Goal: Task Accomplishment & Management: Manage account settings

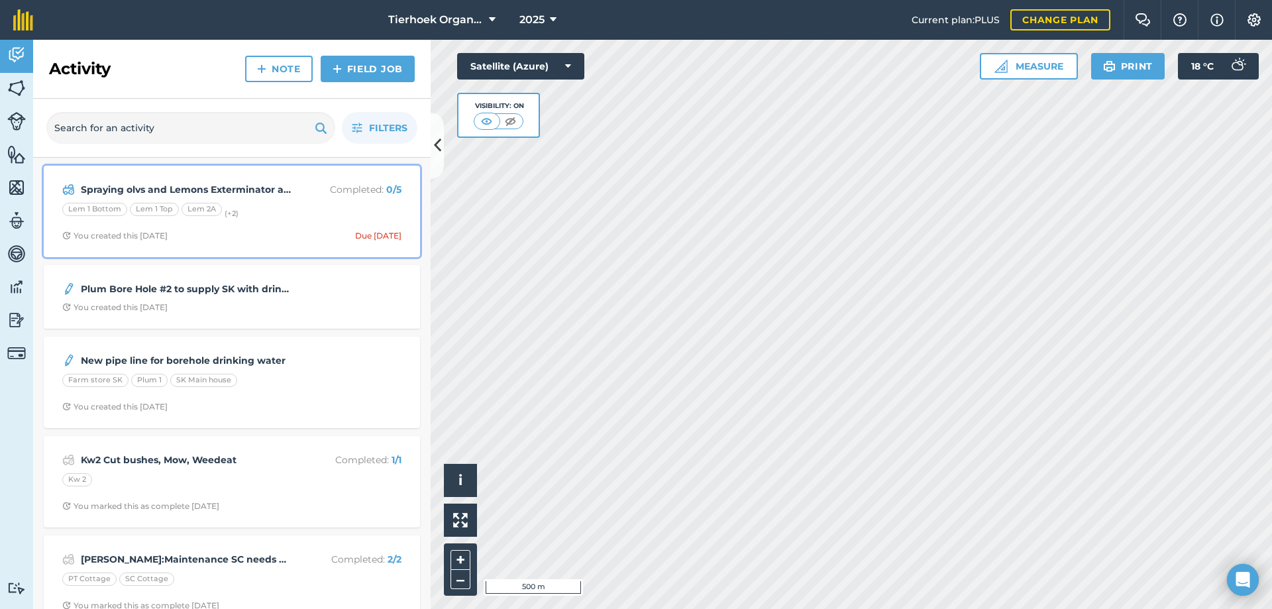
click at [268, 199] on div "Spraying olvs and Lemons Exterminator and Bioneem Completed : 0 / 5 Lem 1 Botto…" at bounding box center [232, 212] width 360 height 76
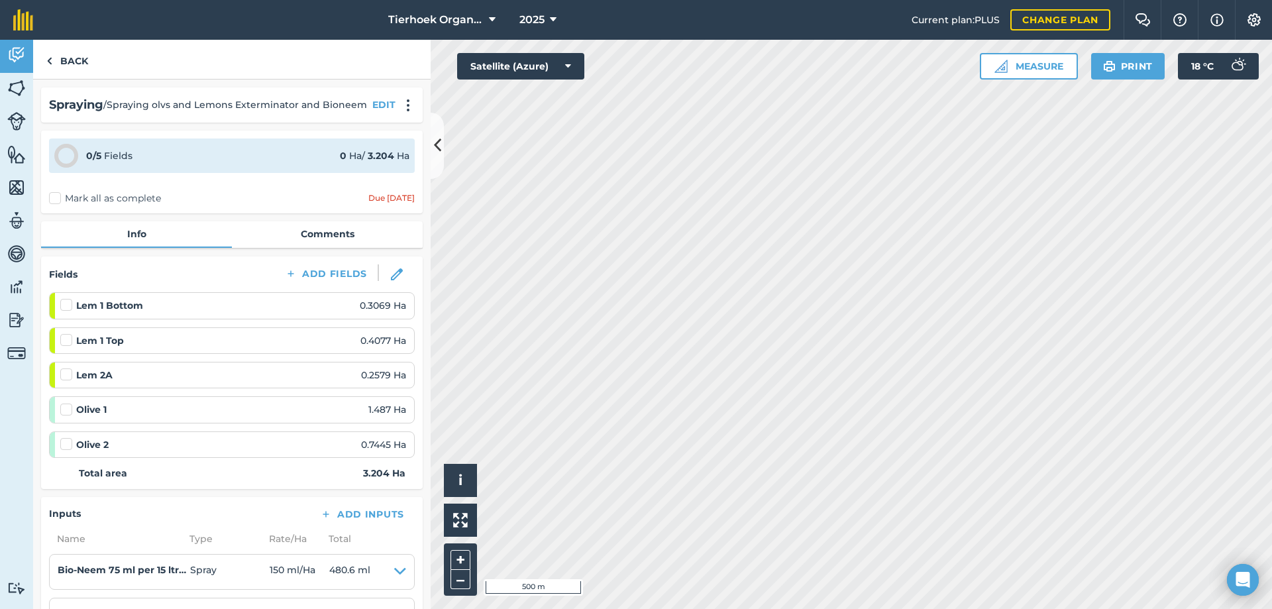
click at [64, 437] on label at bounding box center [68, 437] width 16 height 0
click at [64, 444] on input "checkbox" at bounding box center [64, 441] width 9 height 9
checkbox input "false"
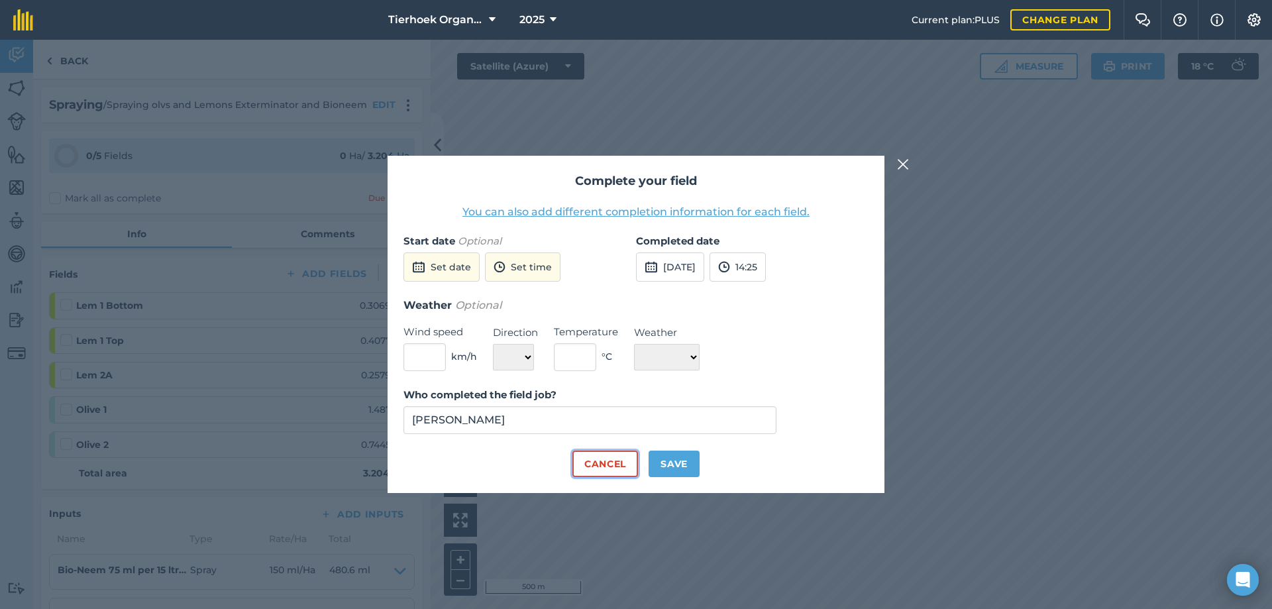
click at [606, 460] on button "Cancel" at bounding box center [605, 463] width 66 height 26
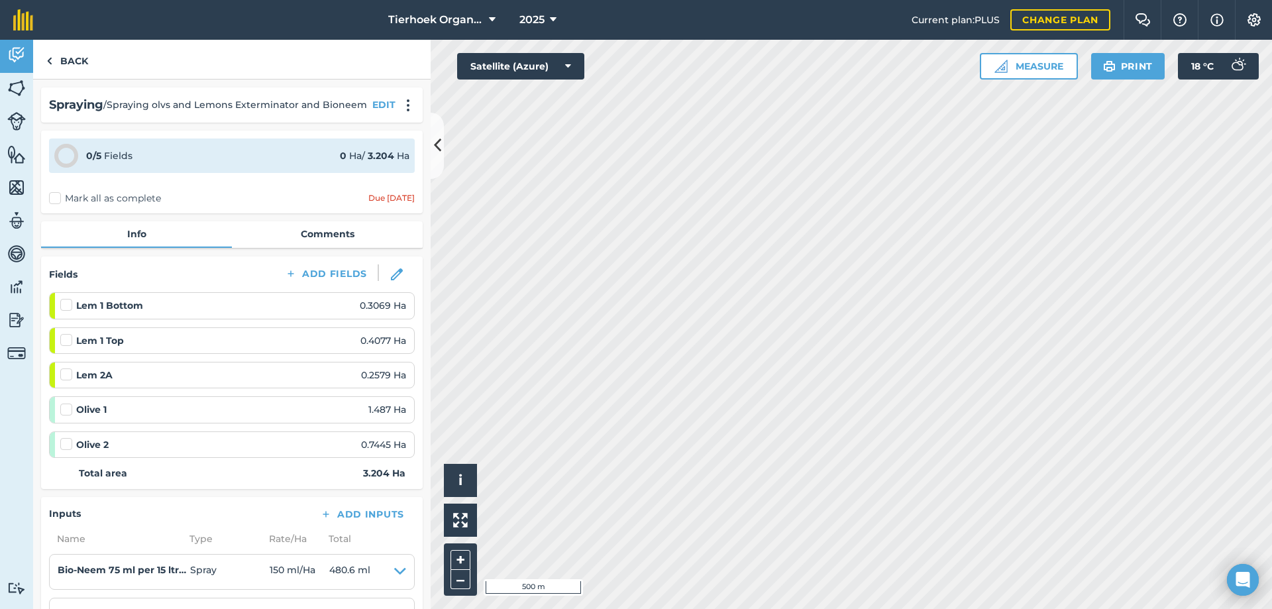
click at [66, 298] on label at bounding box center [68, 298] width 16 height 0
click at [66, 304] on input "checkbox" at bounding box center [64, 302] width 9 height 9
checkbox input "false"
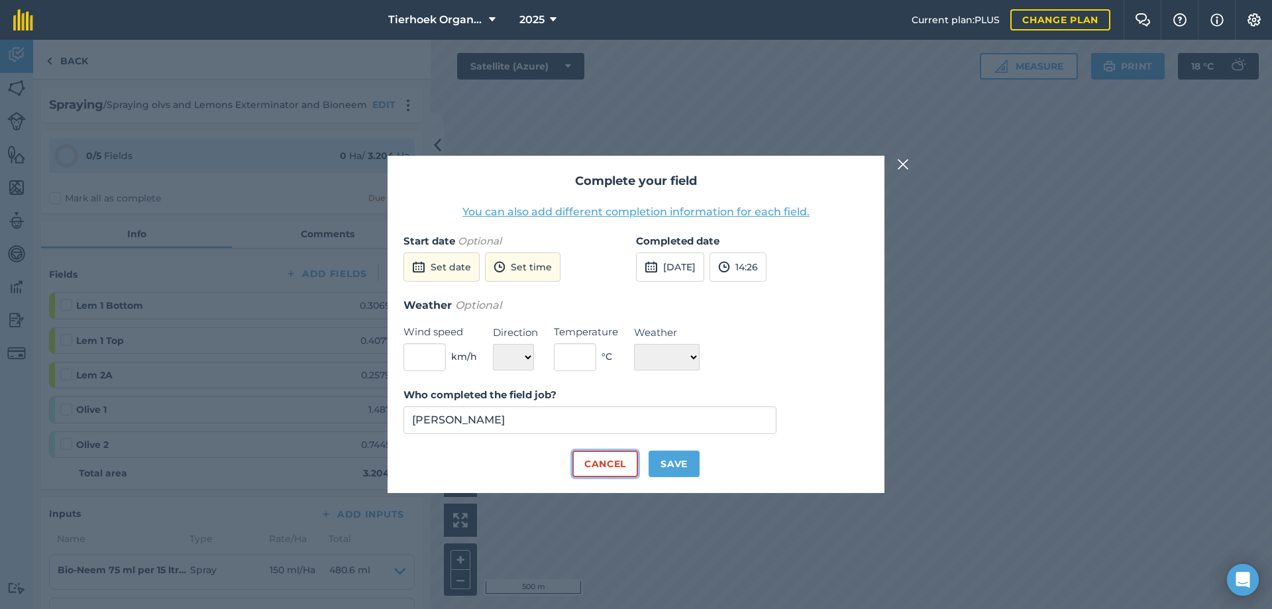
click at [615, 461] on button "Cancel" at bounding box center [605, 463] width 66 height 26
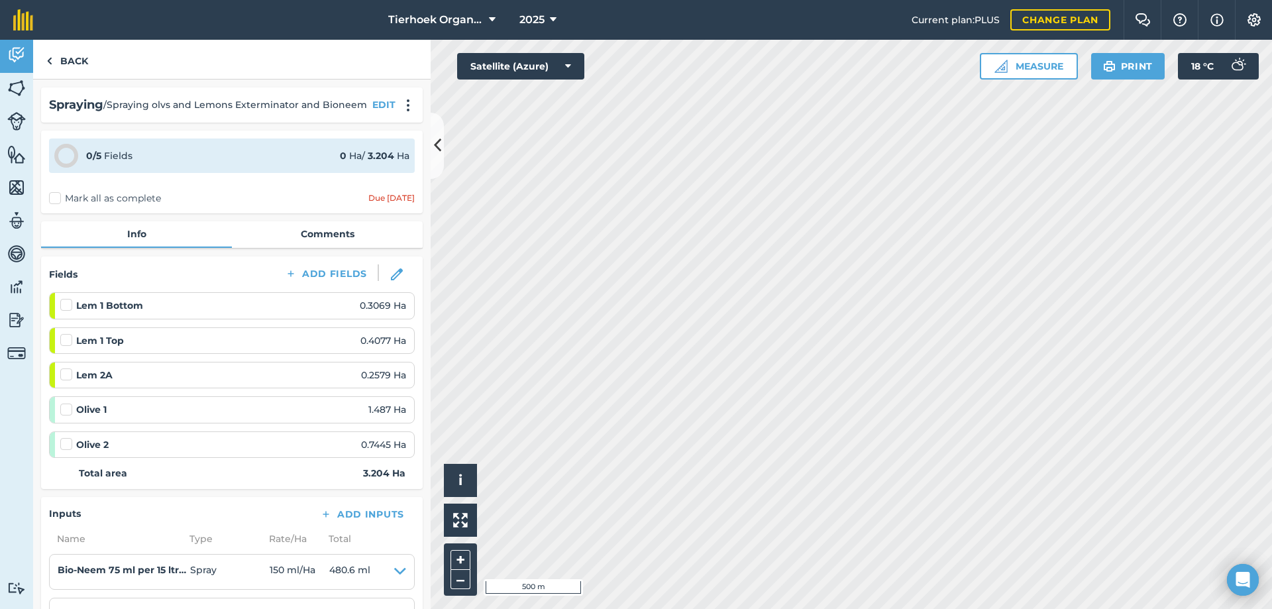
click at [51, 201] on label "Mark all as complete" at bounding box center [105, 198] width 112 height 14
click at [51, 200] on input "Mark all as complete" at bounding box center [53, 195] width 9 height 9
checkbox input "false"
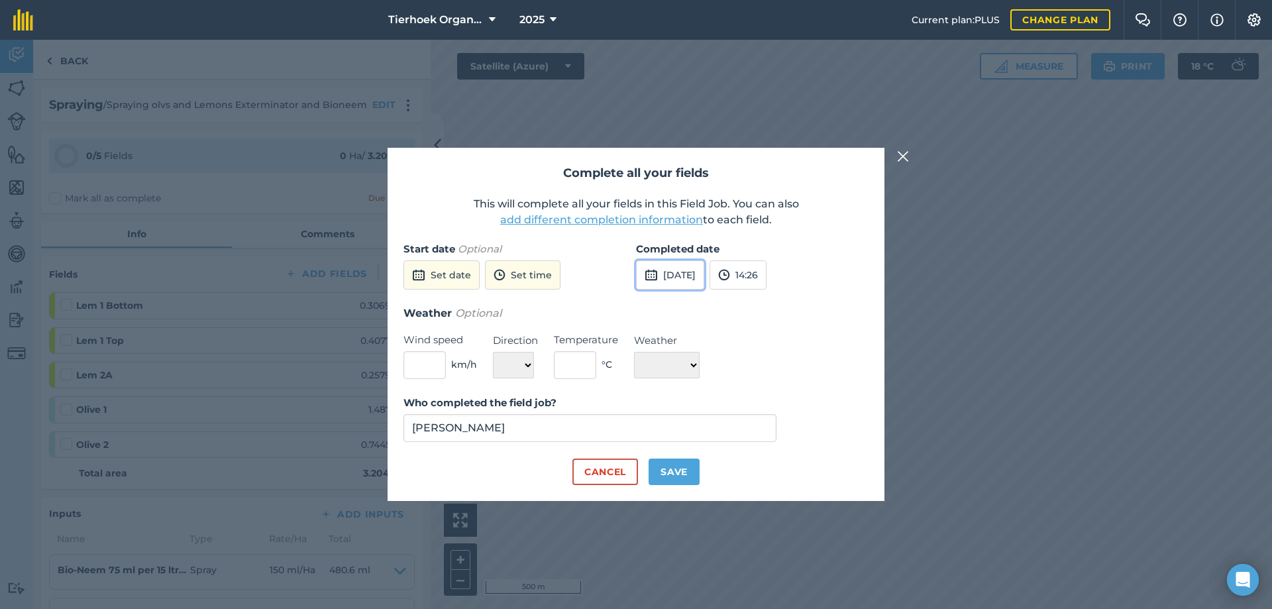
click at [703, 272] on button "[DATE]" at bounding box center [670, 274] width 68 height 29
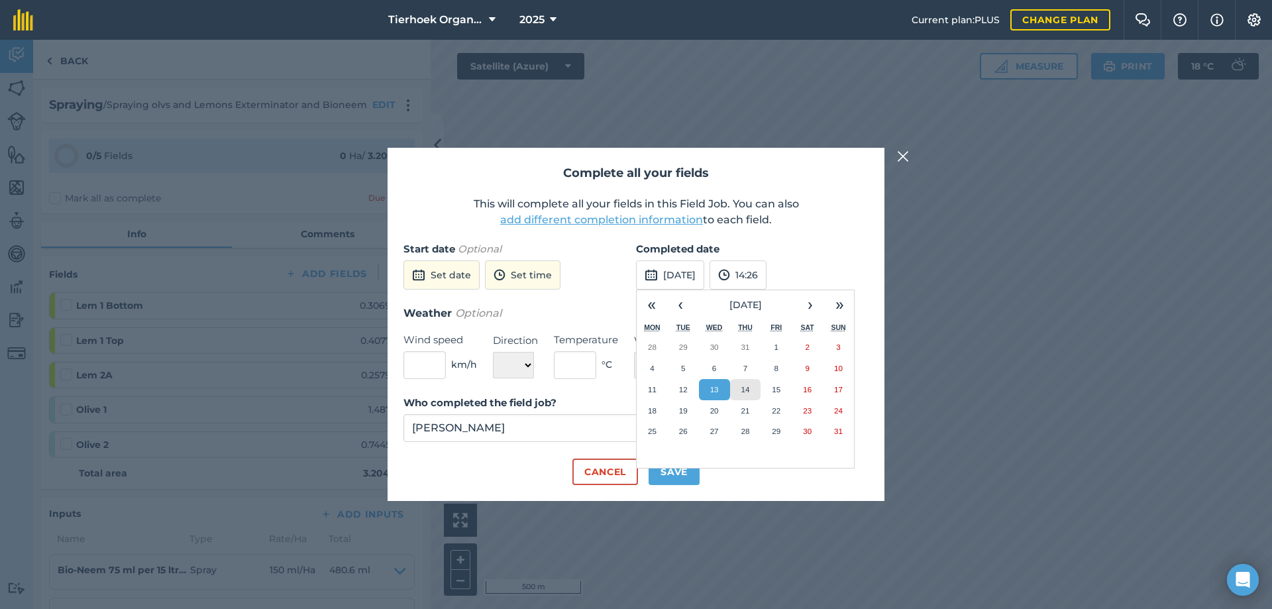
click at [743, 385] on abbr "14" at bounding box center [745, 389] width 9 height 9
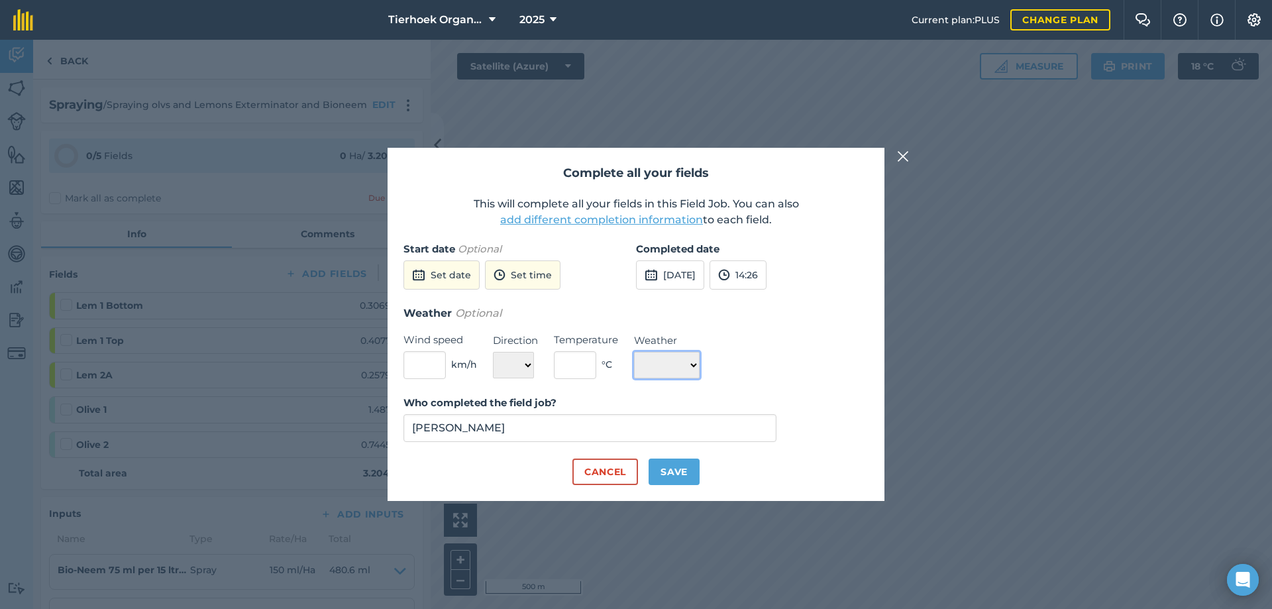
click at [699, 364] on select "☀️ Sunny 🌧 Rainy ⛅️ Cloudy 🌨 Snow ❄️ Icy" at bounding box center [667, 365] width 66 height 26
select select "Sunny"
click at [634, 352] on select "☀️ Sunny 🌧 Rainy ⛅️ Cloudy 🌨 Snow ❄️ Icy" at bounding box center [667, 365] width 66 height 26
click at [664, 469] on button "Save" at bounding box center [673, 471] width 51 height 26
checkbox input "true"
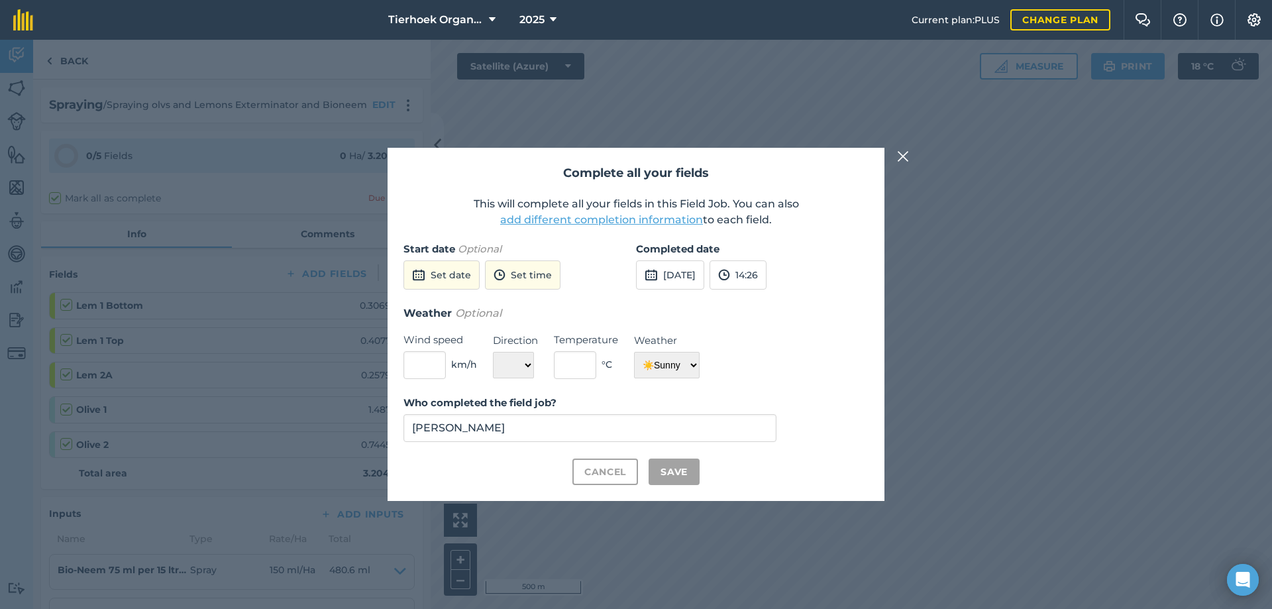
checkbox input "true"
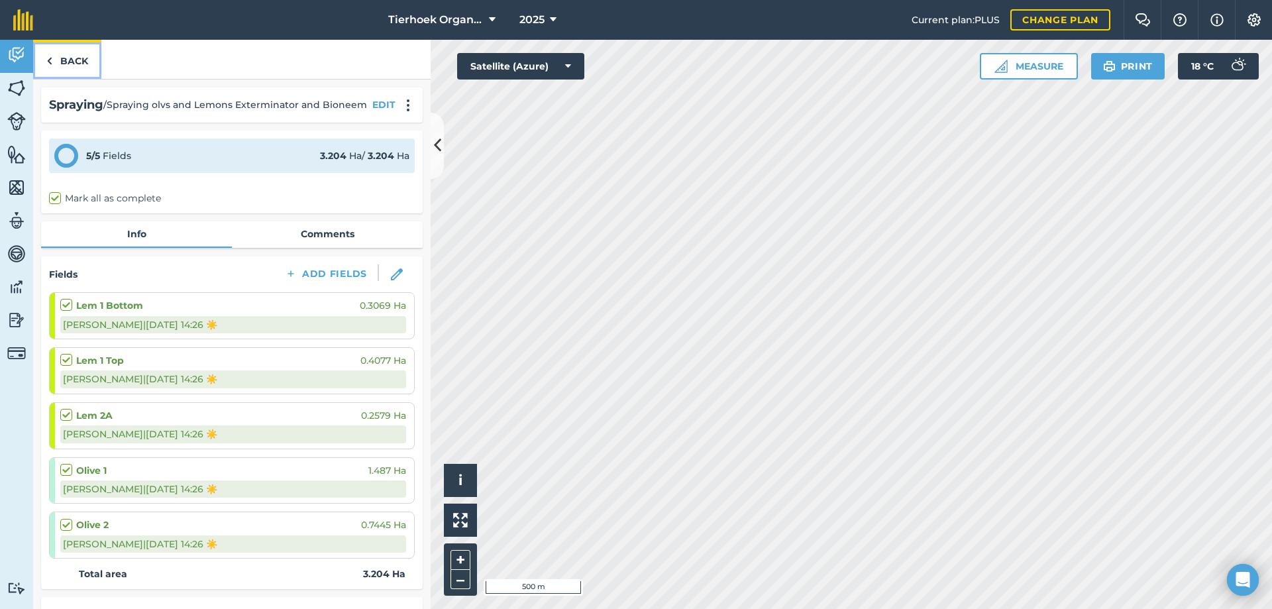
click at [72, 62] on link "Back" at bounding box center [67, 59] width 68 height 39
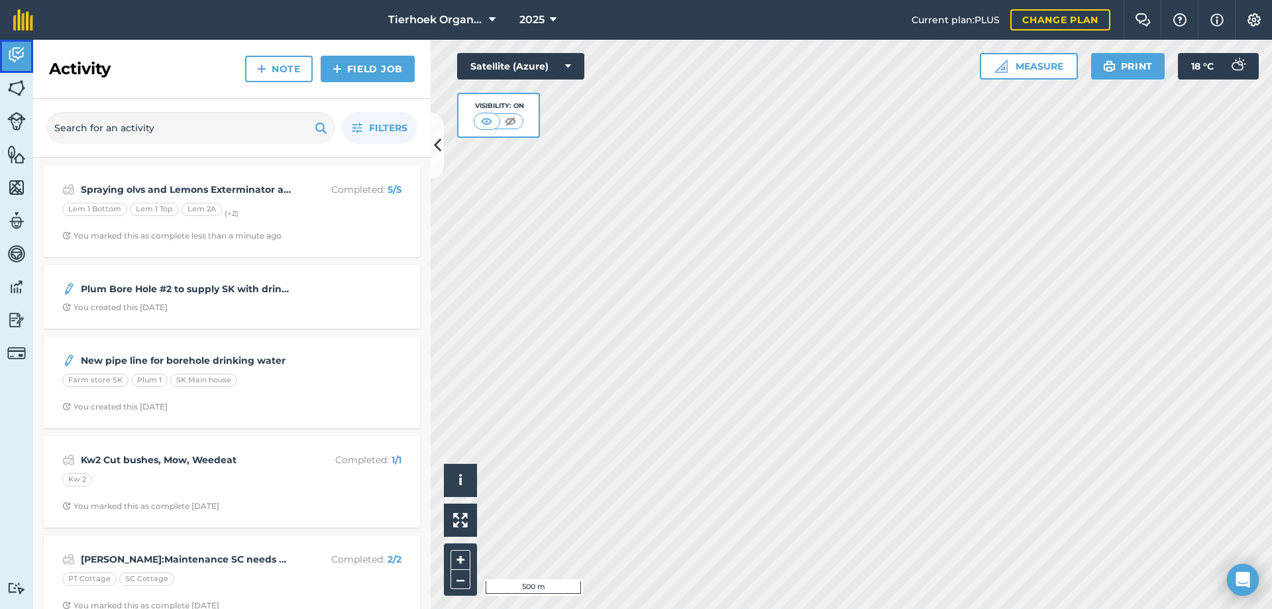
click at [7, 52] on img at bounding box center [16, 55] width 19 height 20
click at [13, 154] on img at bounding box center [16, 154] width 19 height 20
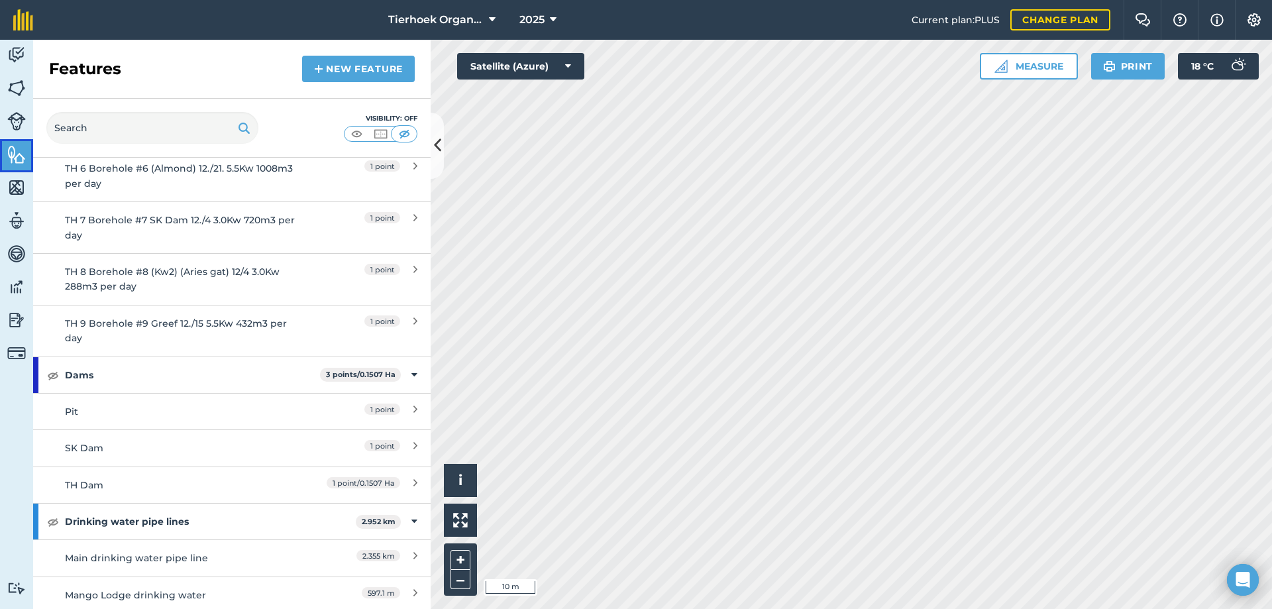
scroll to position [2053, 0]
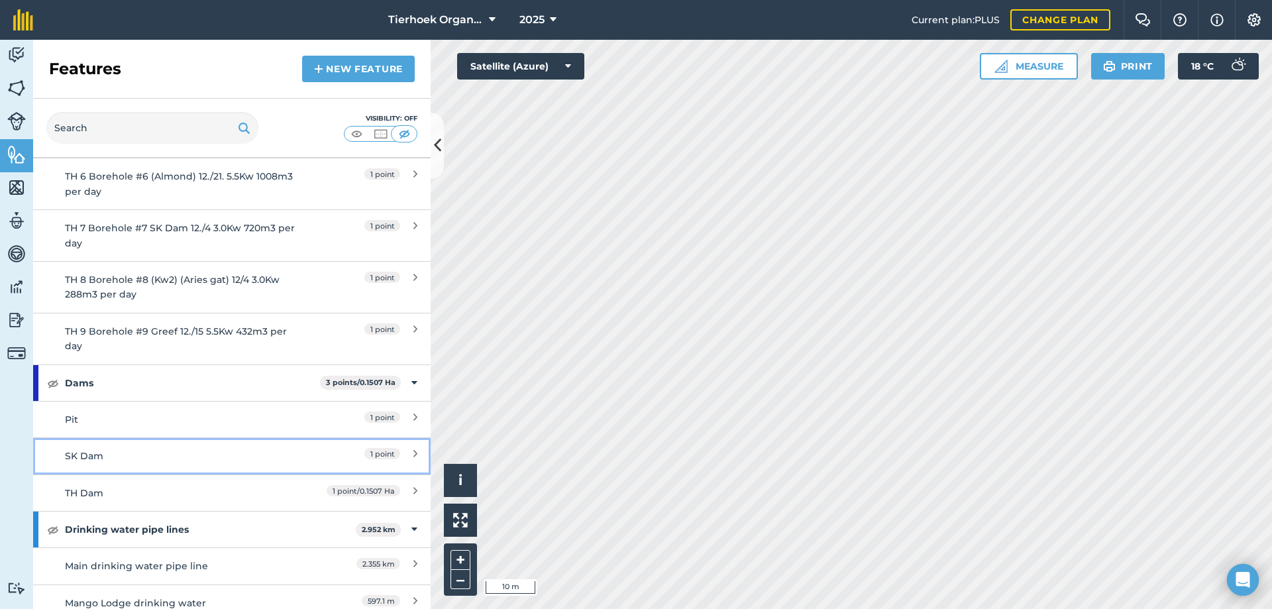
click at [123, 456] on div "SK Dam" at bounding box center [182, 455] width 235 height 15
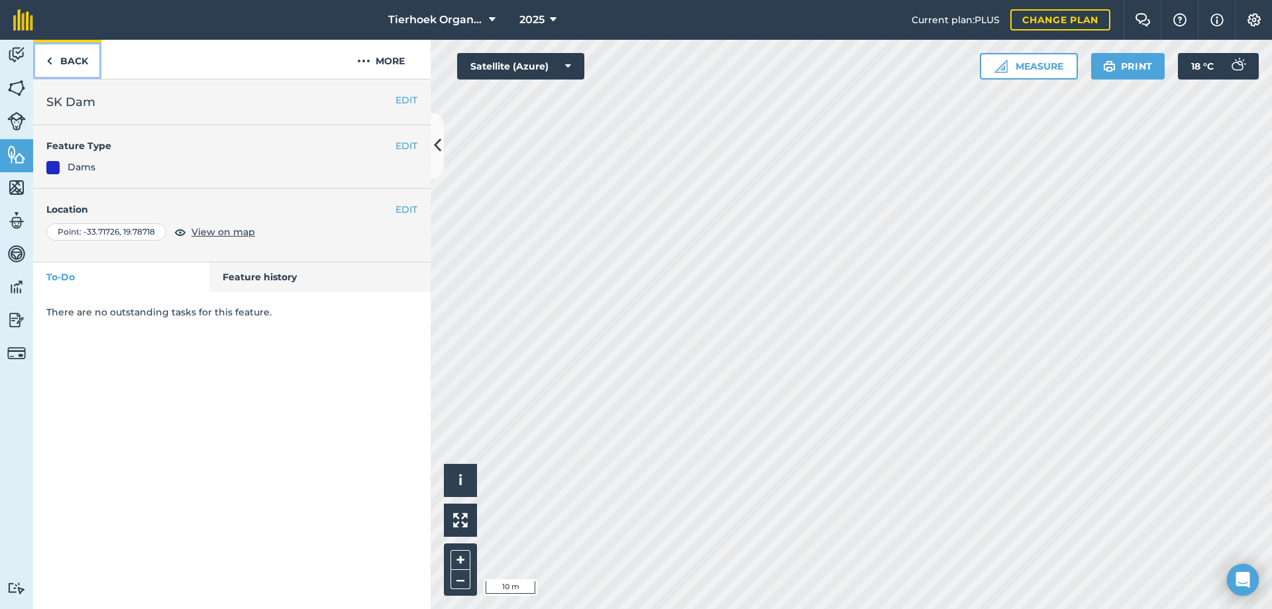
click at [48, 63] on img at bounding box center [49, 61] width 6 height 16
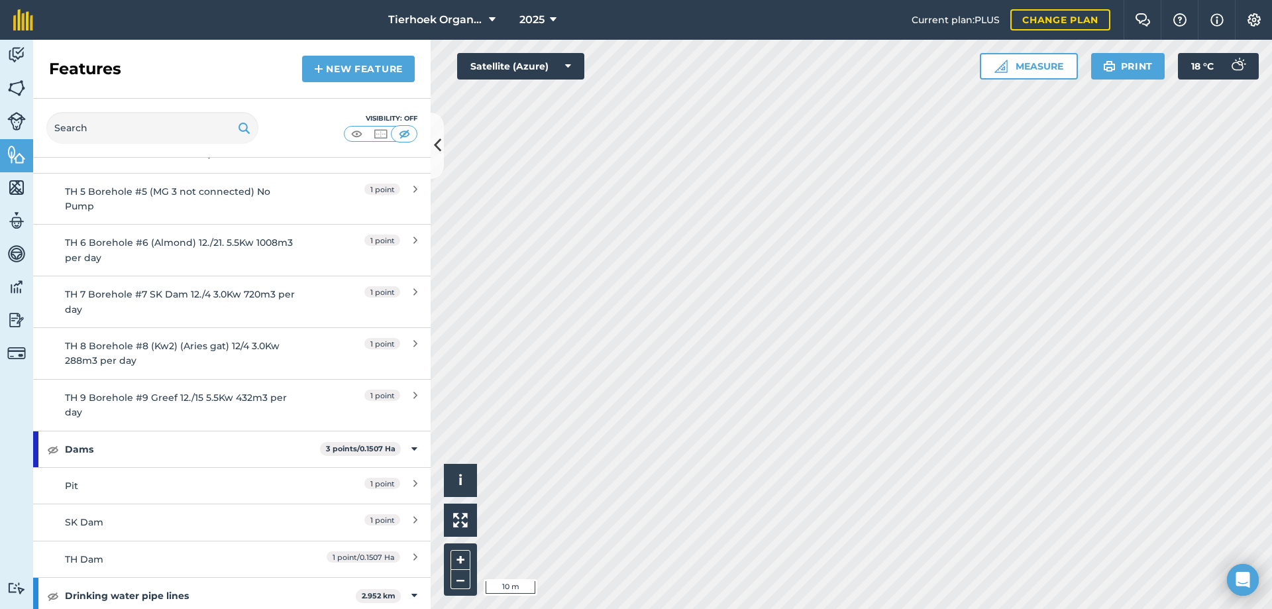
scroll to position [2053, 0]
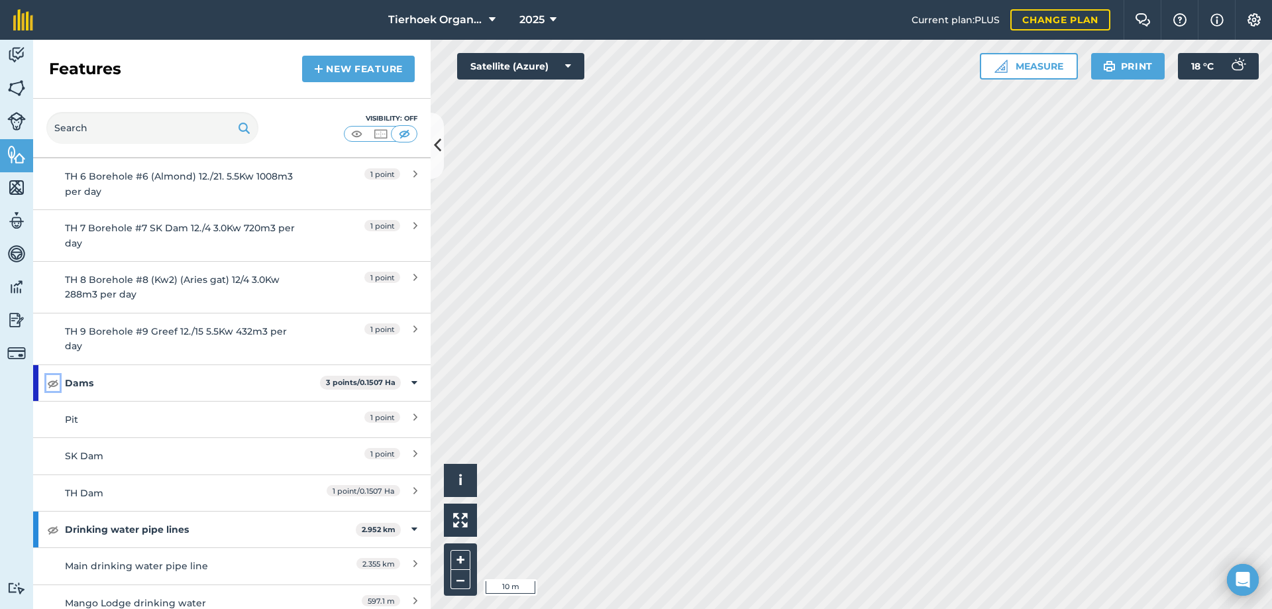
click at [53, 380] on img at bounding box center [53, 383] width 12 height 16
click at [53, 382] on img at bounding box center [53, 383] width 12 height 16
